Goal: Information Seeking & Learning: Find specific fact

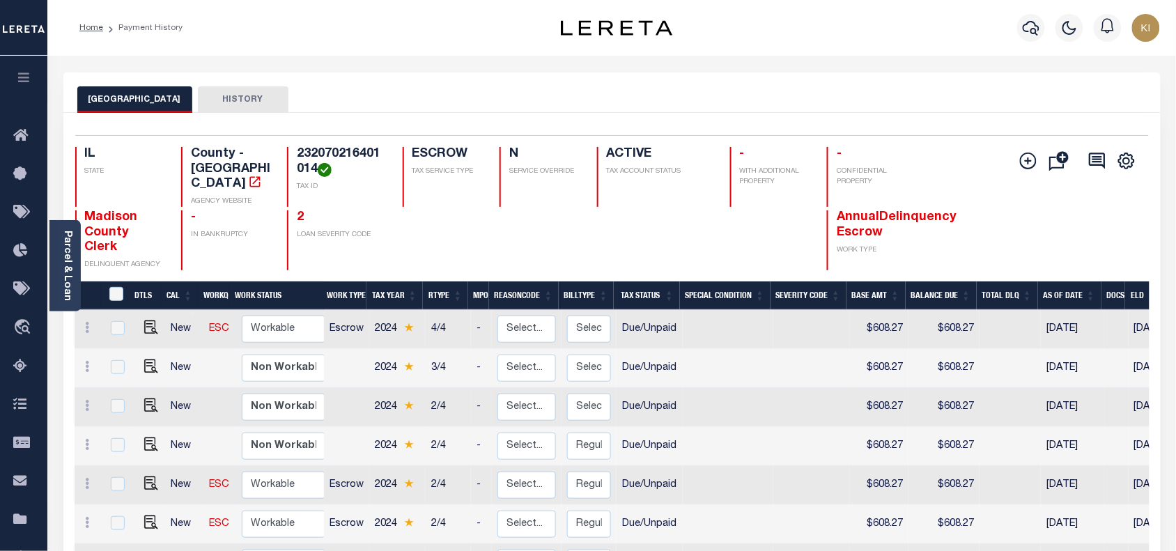
click at [451, 388] on td "2/4" at bounding box center [448, 407] width 45 height 39
checkbox input "true"
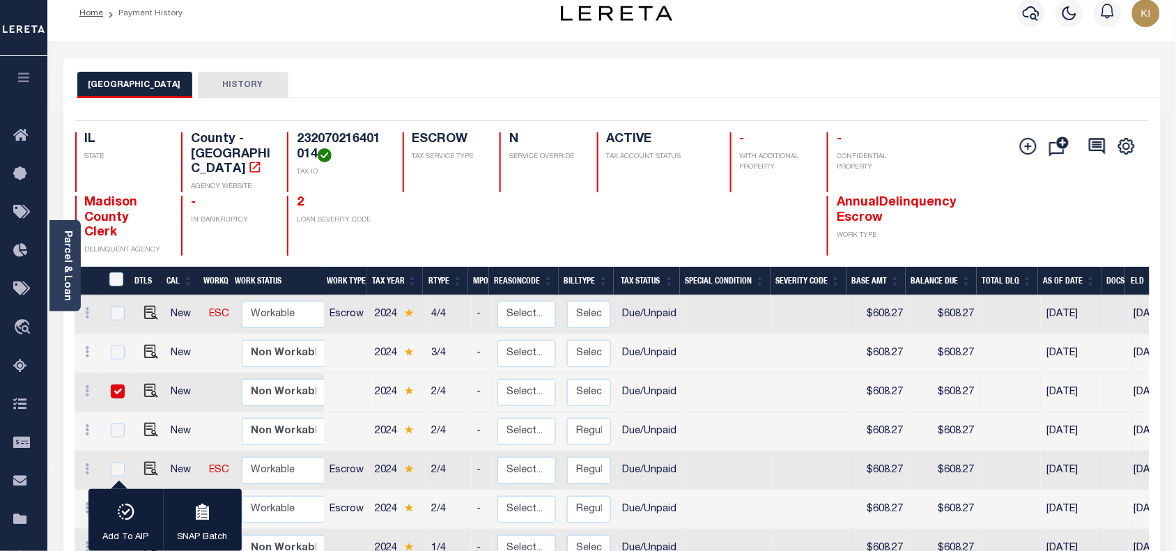
scroll to position [13, 0]
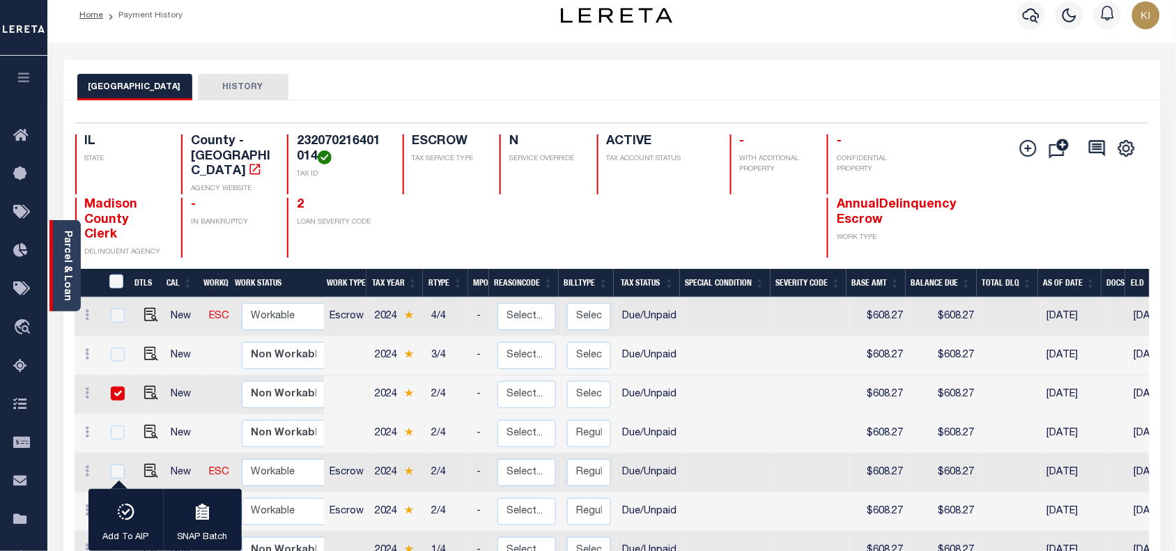
click at [68, 265] on link "Parcel & Loan" at bounding box center [67, 266] width 10 height 70
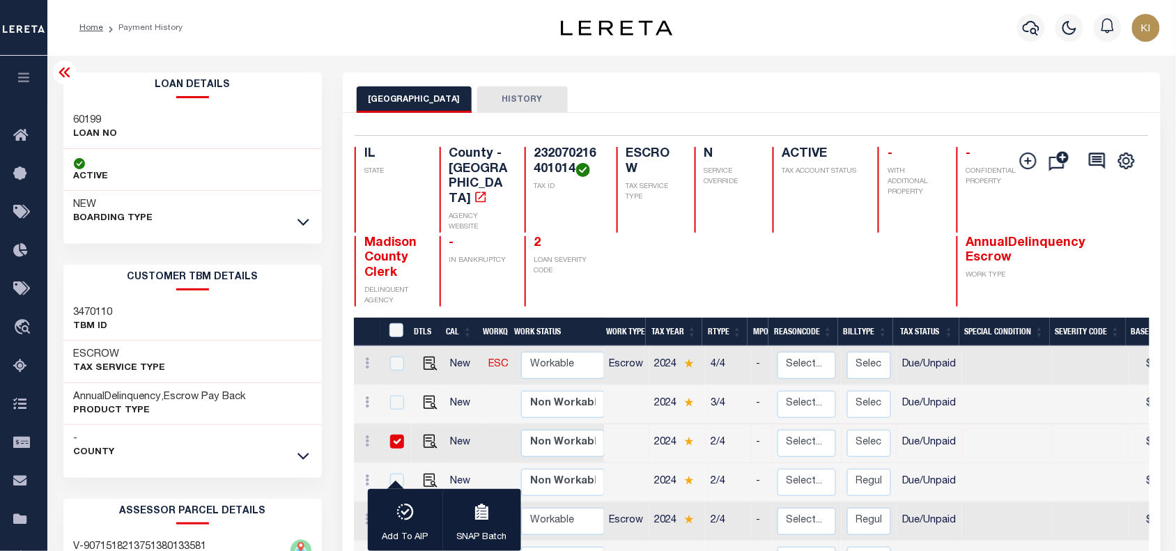
click at [87, 119] on h3 "60199" at bounding box center [96, 121] width 44 height 14
copy h3 "60199"
click at [557, 150] on h4 "232070216401014" at bounding box center [566, 162] width 65 height 30
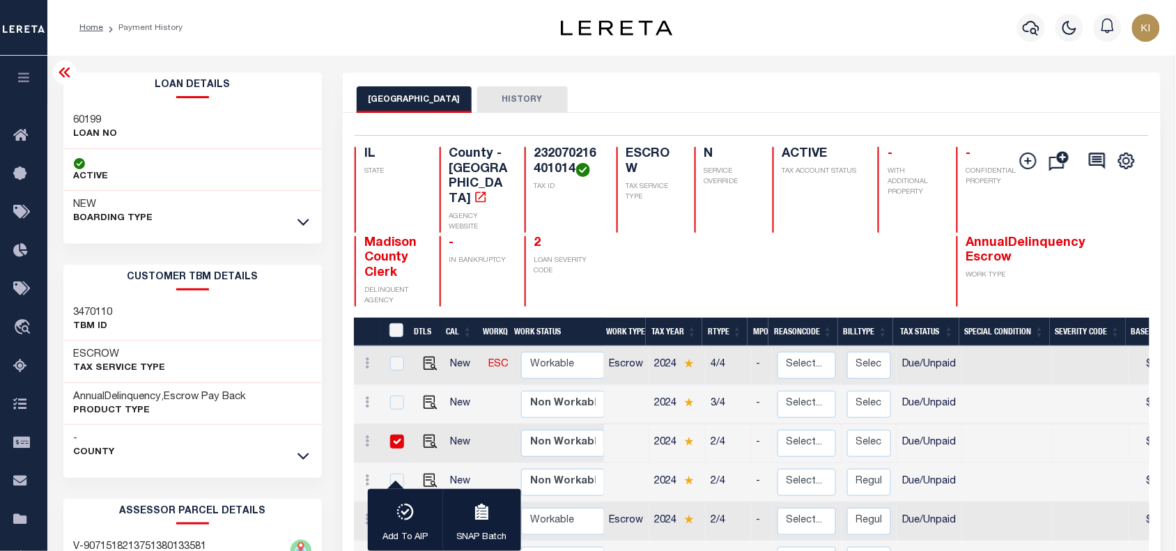
click at [557, 150] on h4 "232070216401014" at bounding box center [566, 162] width 65 height 30
copy h4 "232070216401014"
click at [681, 265] on div "Madison County Clerk DELINQUENT AGENCY - IN BANKRUPTCY 2 LOAN SEVERITY CODE Ann…" at bounding box center [696, 271] width 683 height 70
click at [63, 77] on icon at bounding box center [64, 73] width 11 height 10
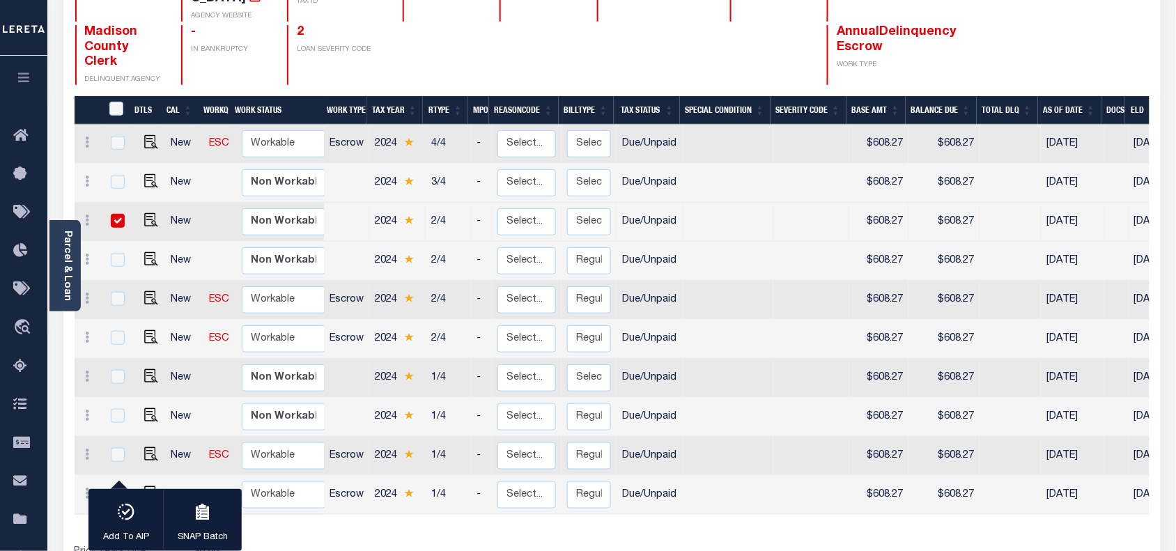
scroll to position [187, 0]
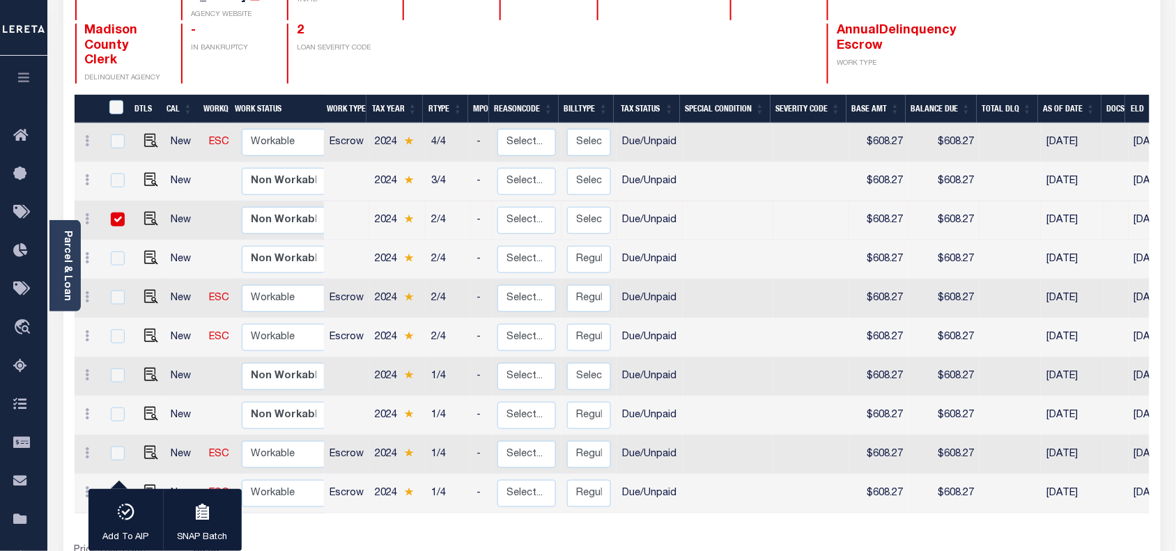
click at [26, 82] on icon "button" at bounding box center [24, 77] width 16 height 13
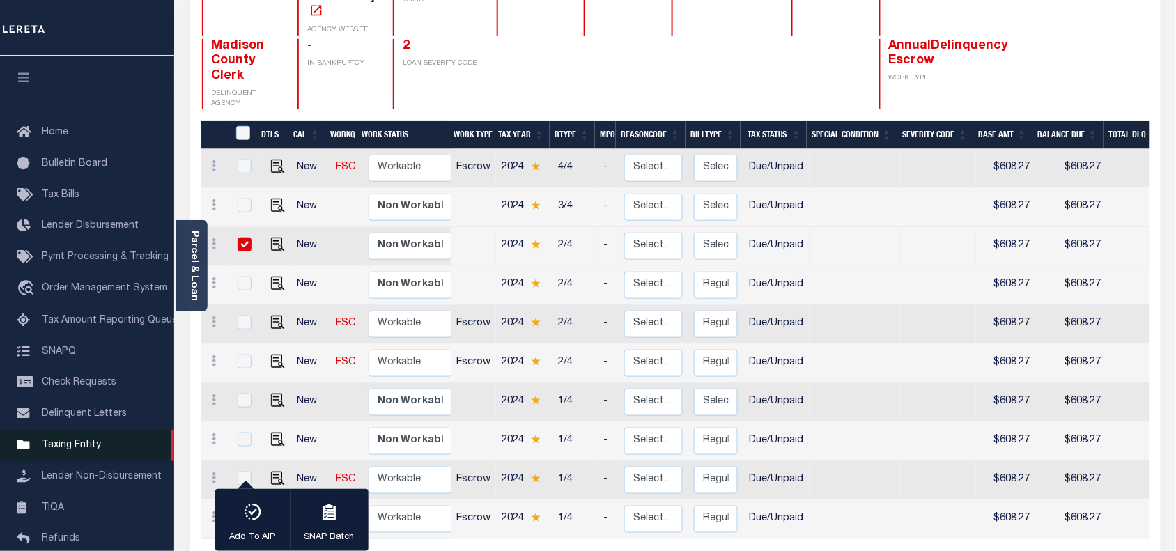
click at [81, 440] on span "Taxing Entity" at bounding box center [71, 445] width 59 height 10
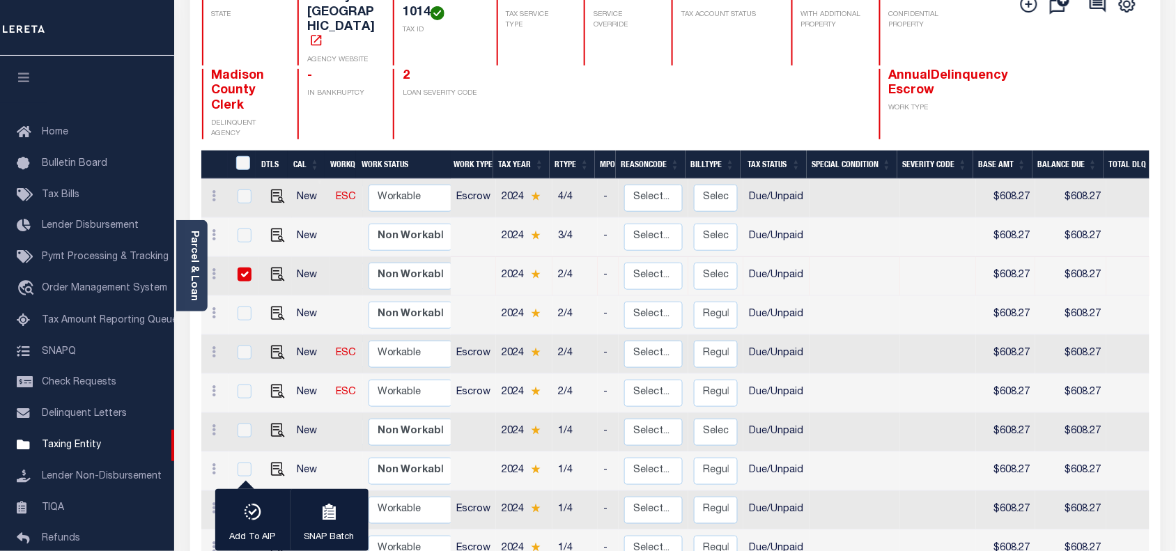
scroll to position [0, 0]
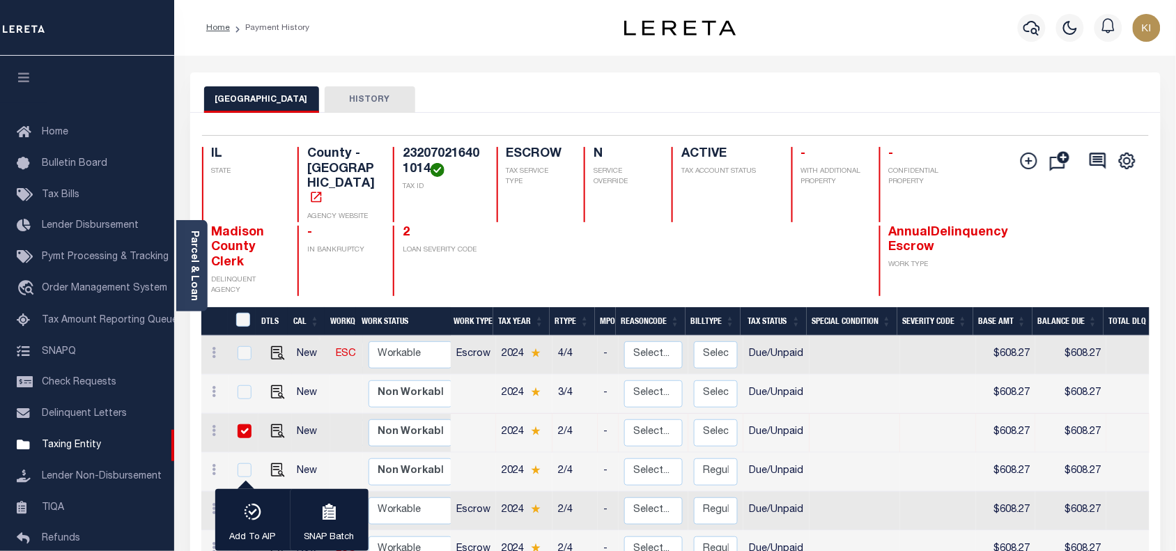
click at [429, 153] on h4 "232070216401014" at bounding box center [441, 162] width 77 height 30
copy h4 "232070216401014"
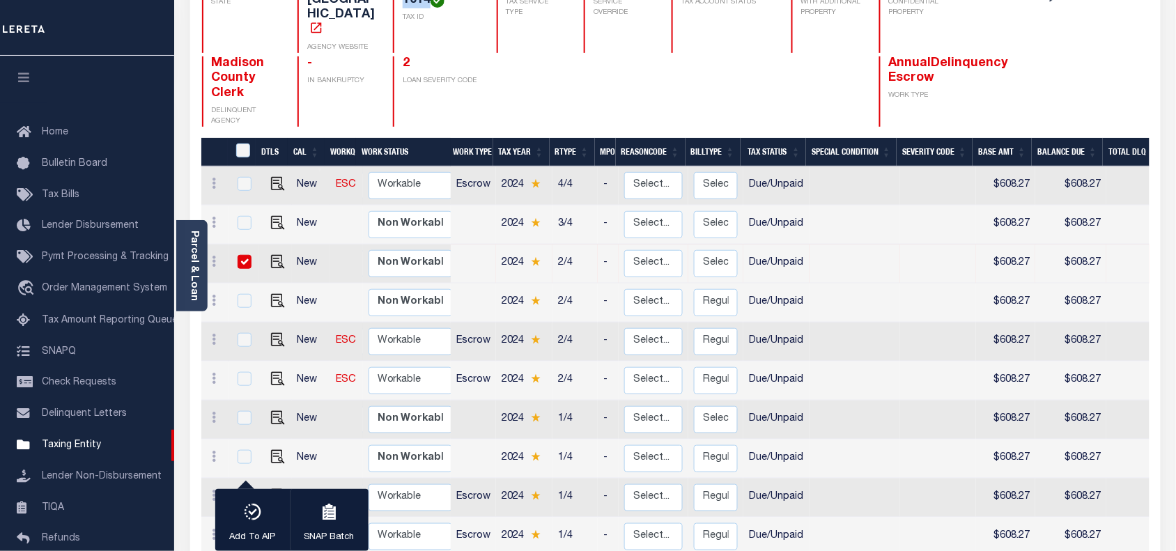
scroll to position [168, 0]
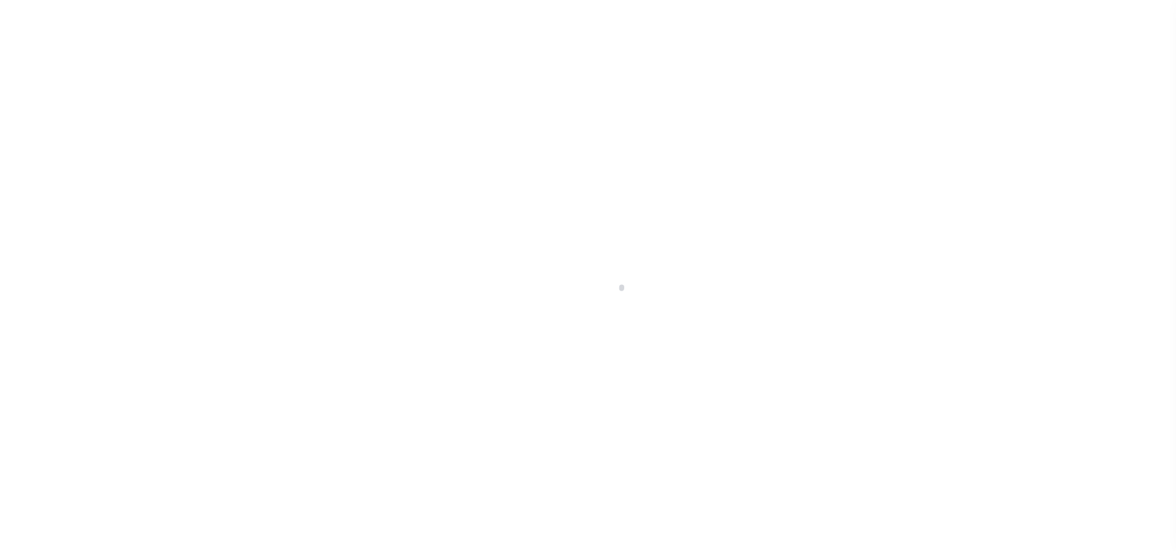
select select
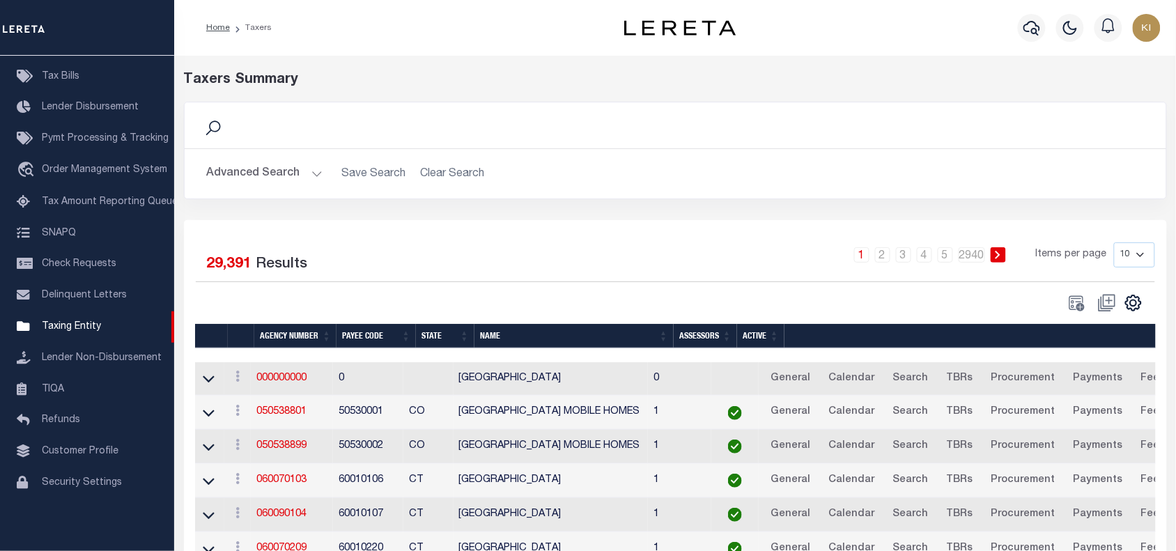
click at [317, 171] on button "Advanced Search" at bounding box center [265, 173] width 116 height 27
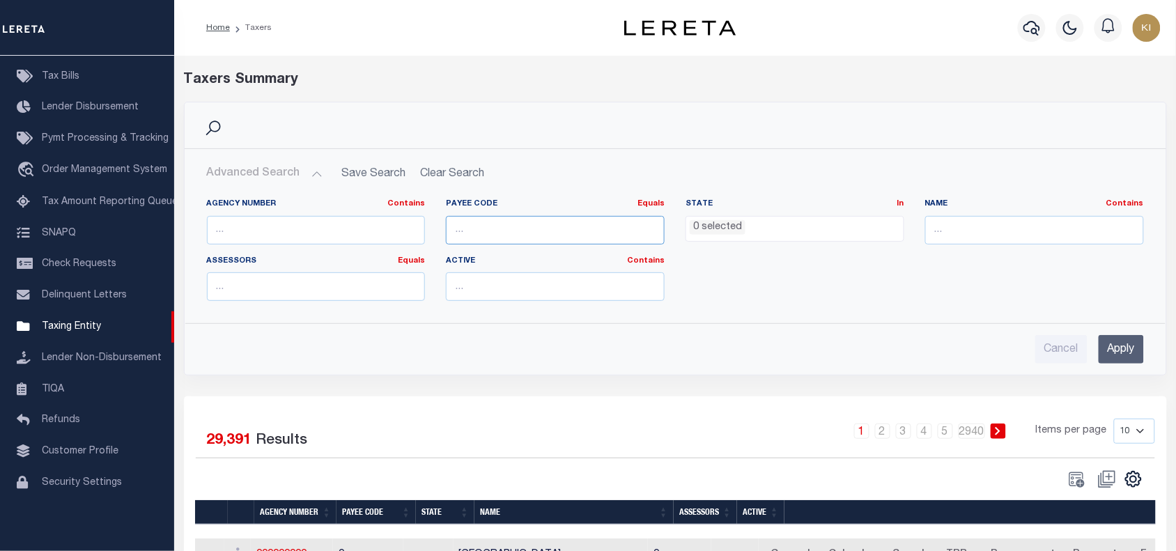
click at [475, 224] on input "number" at bounding box center [555, 230] width 219 height 29
paste input "1711900000"
type input "1711900000"
click at [1117, 346] on input "Apply" at bounding box center [1121, 349] width 45 height 29
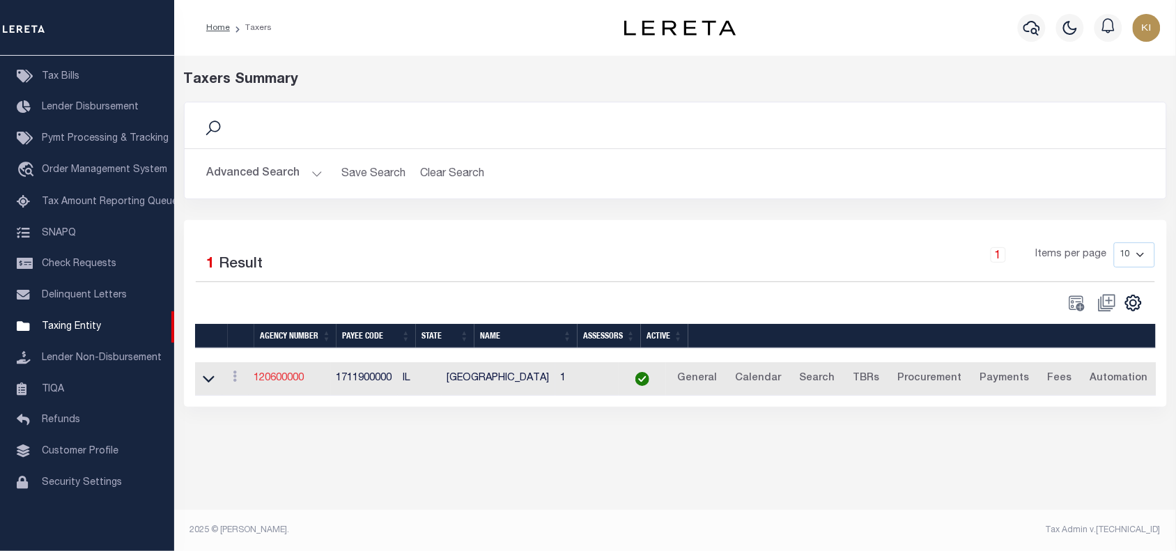
click at [287, 378] on link "120600000" at bounding box center [279, 378] width 50 height 10
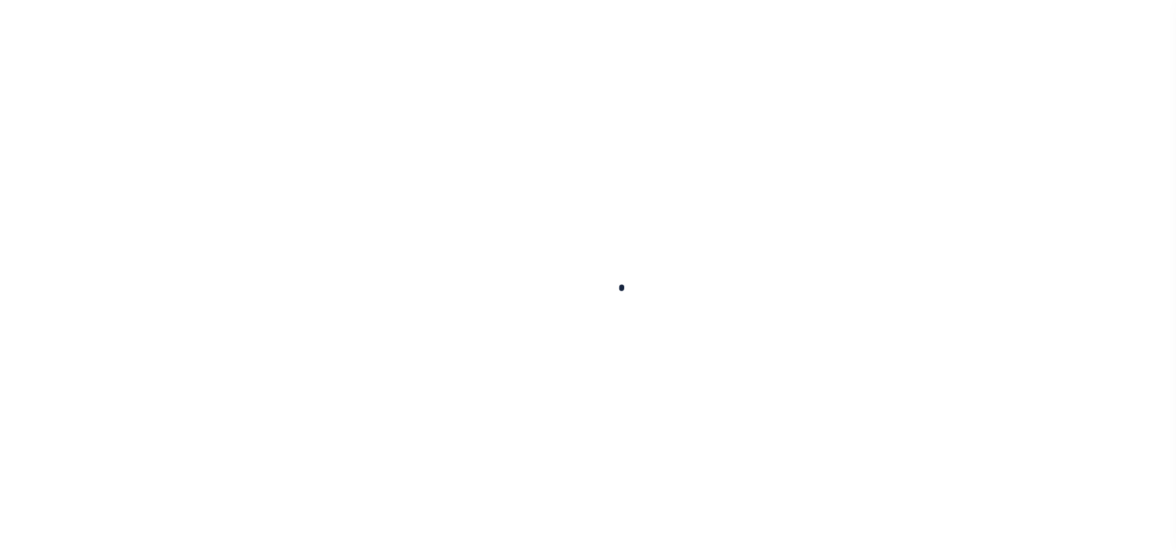
select select
checkbox input "false"
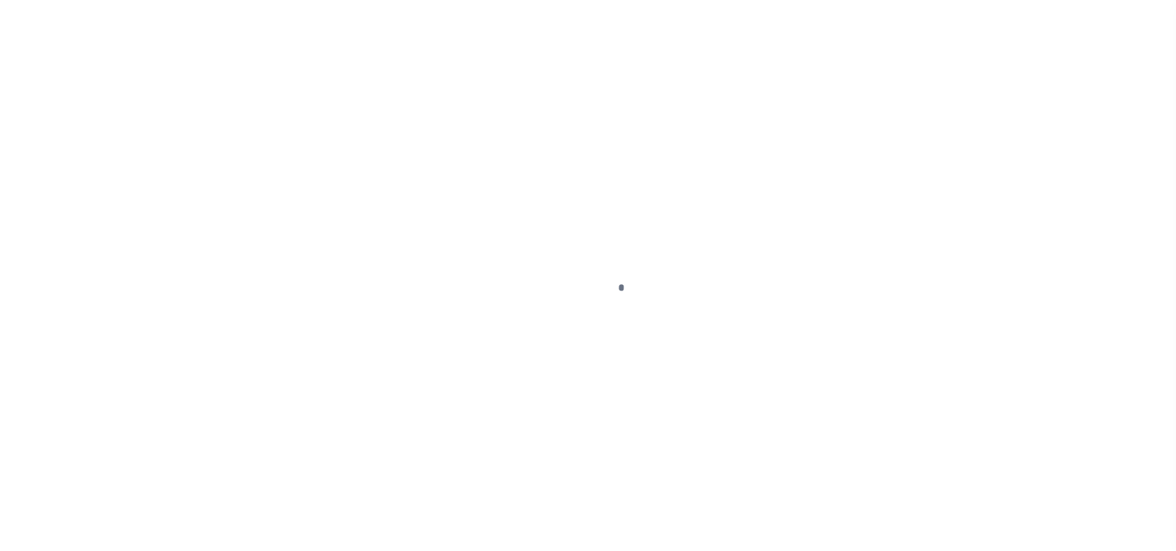
checkbox input "false"
type input "1711900000"
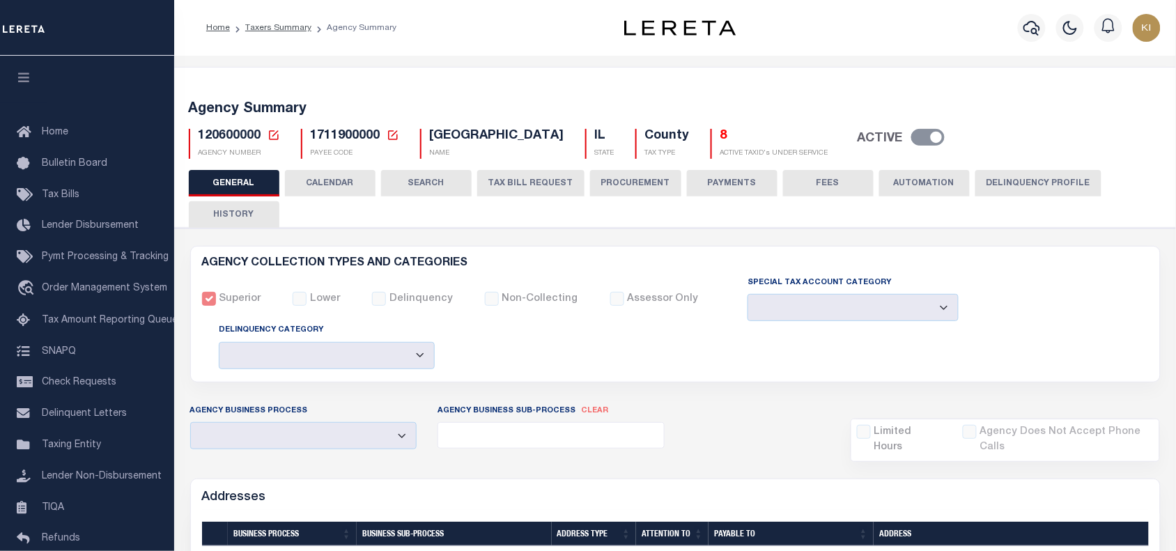
click at [338, 182] on button "CALENDAR" at bounding box center [330, 183] width 91 height 26
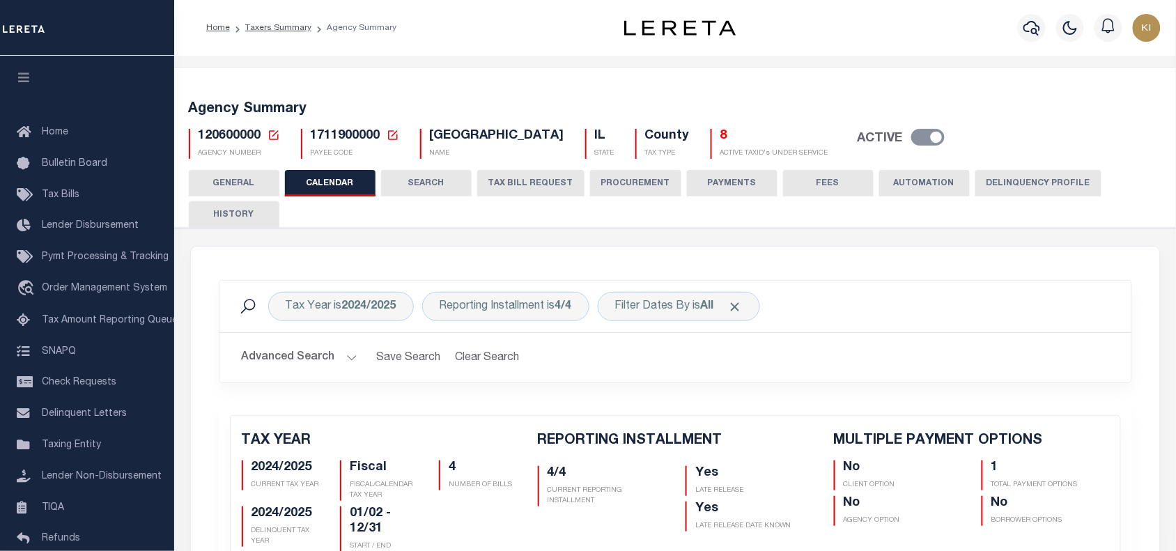
checkbox input "false"
type input "1"
click at [238, 137] on span "120600000" at bounding box center [230, 136] width 63 height 13
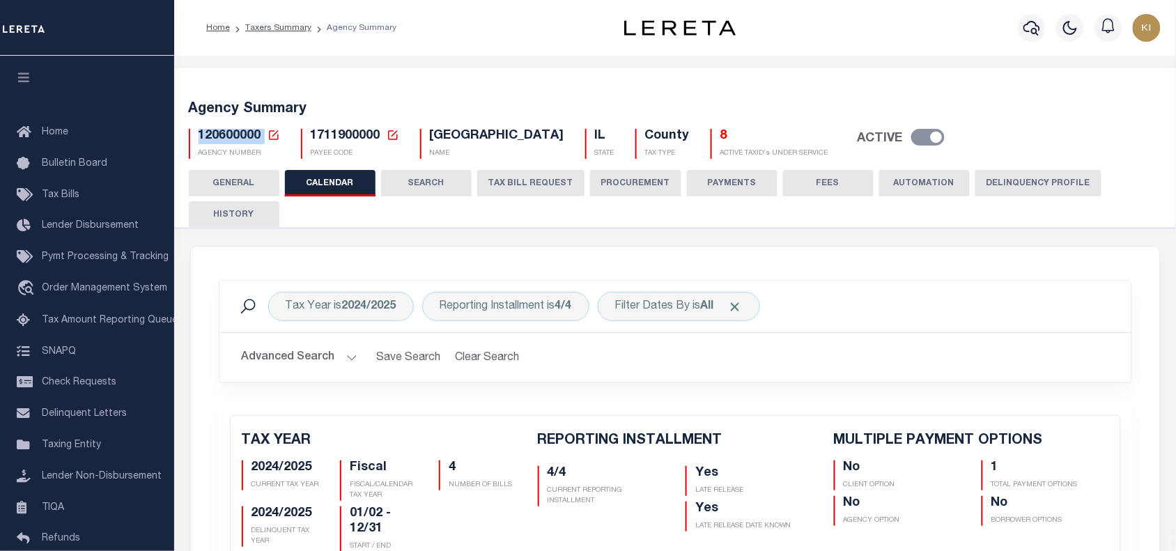
click at [238, 137] on span "120600000" at bounding box center [230, 136] width 63 height 13
copy span "120600000"
